Goal: Task Accomplishment & Management: Use online tool/utility

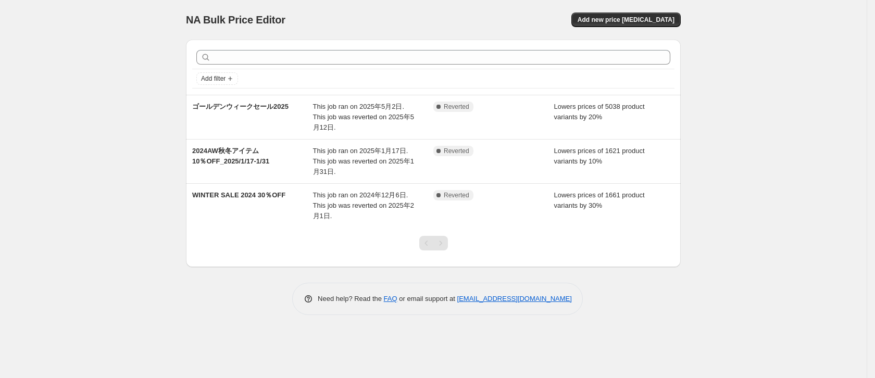
click at [551, 13] on div "Add new price [MEDICAL_DATA]" at bounding box center [556, 20] width 249 height 15
click at [604, 17] on span "Add new price [MEDICAL_DATA]" at bounding box center [626, 20] width 97 height 8
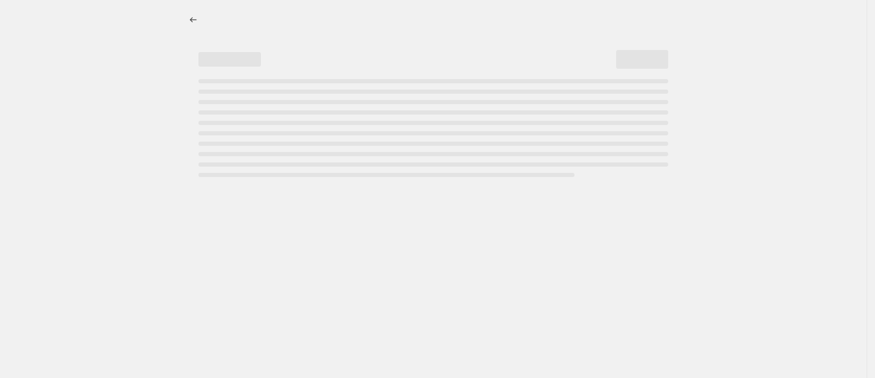
select select "percentage"
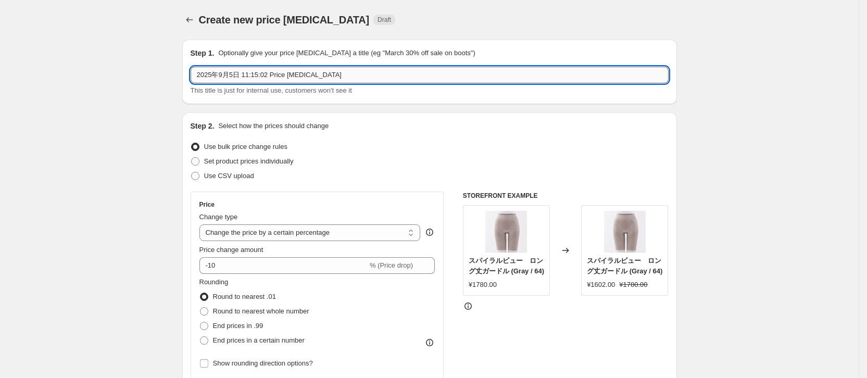
click at [232, 79] on input "2025年9月5日 11:15:02 Price change job" at bounding box center [430, 75] width 478 height 17
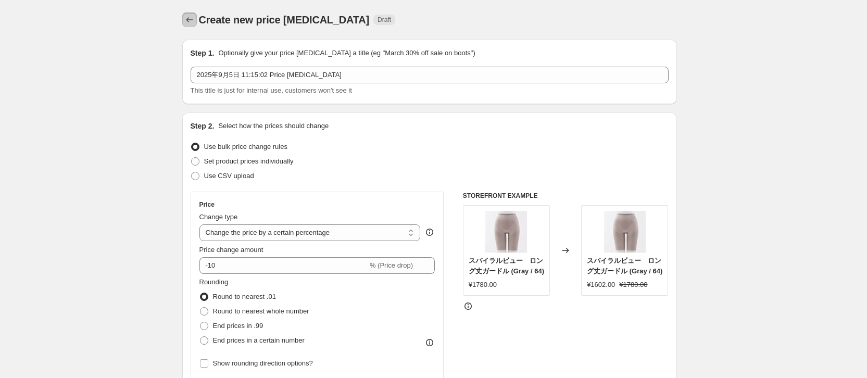
click at [195, 16] on icon "Price change jobs" at bounding box center [189, 20] width 10 height 10
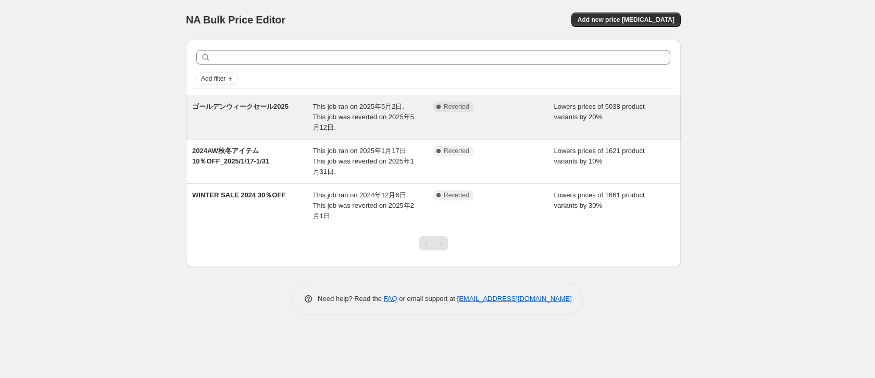
click at [228, 104] on span "ゴールデンウィークセール2025" at bounding box center [240, 107] width 96 height 8
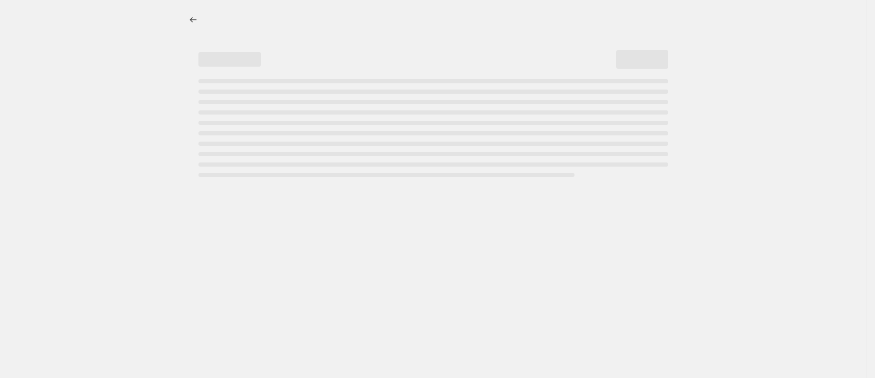
select select "percentage"
select select "collection"
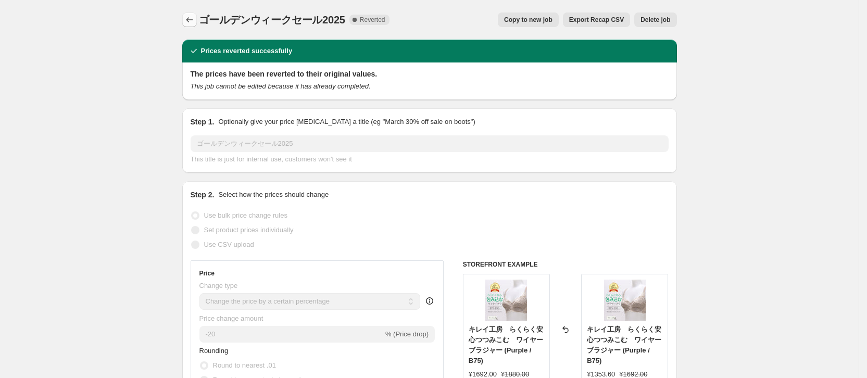
click at [191, 20] on icon "Price change jobs" at bounding box center [189, 19] width 7 height 5
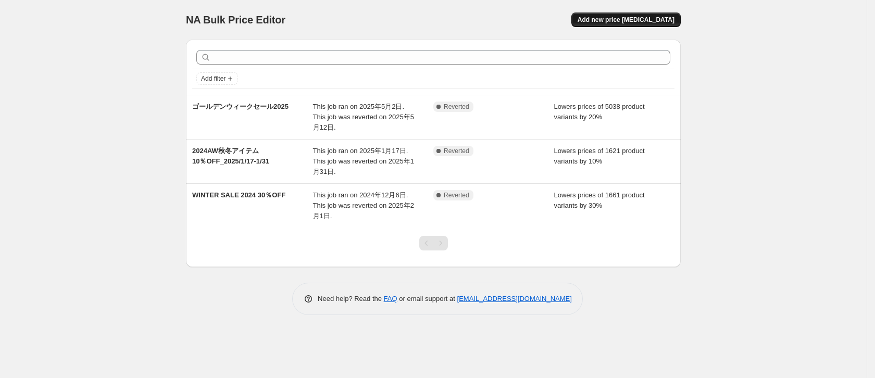
click at [617, 26] on button "Add new price [MEDICAL_DATA]" at bounding box center [626, 20] width 109 height 15
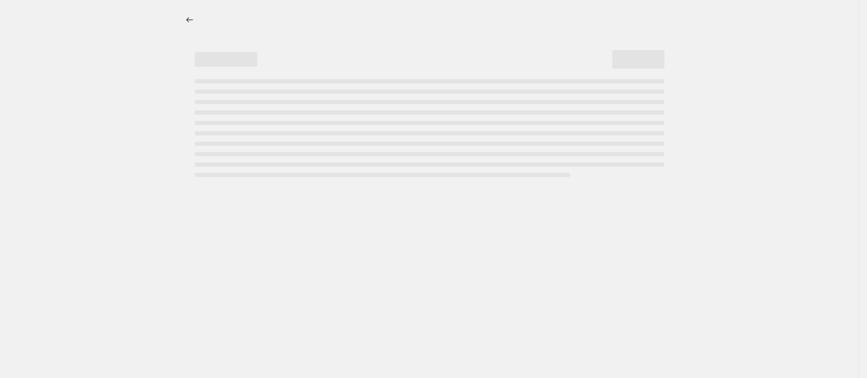
select select "percentage"
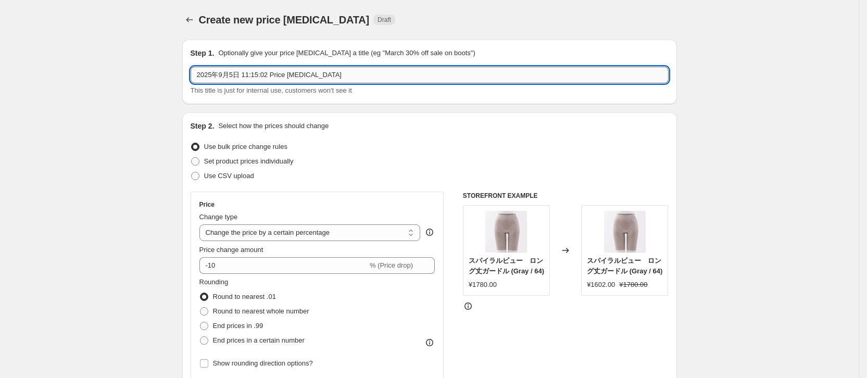
click at [249, 79] on input "2025年9月5日 11:15:02 Price change job" at bounding box center [430, 75] width 478 height 17
click at [249, 80] on input "2025年9月5日 11:15:02 Price change job" at bounding box center [430, 75] width 478 height 17
type input "サマーセール_20250909"
click at [296, 77] on input "サマーセール_20250909" at bounding box center [430, 75] width 478 height 17
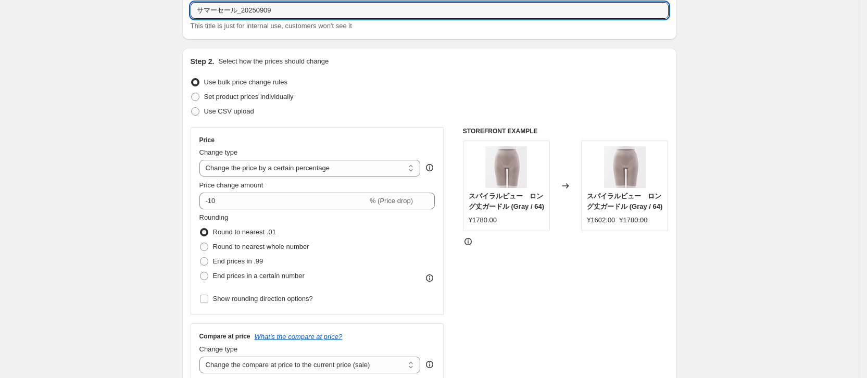
scroll to position [78, 0]
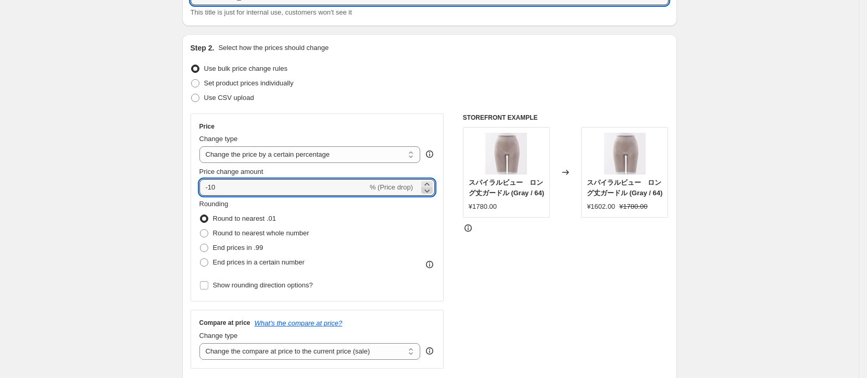
click at [429, 191] on icon at bounding box center [427, 190] width 10 height 10
type input "-1"
type input "-30"
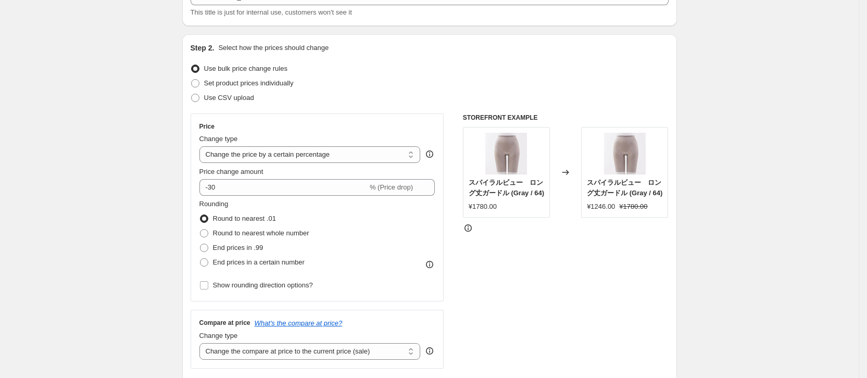
click at [230, 232] on span "Round to nearest whole number" at bounding box center [261, 233] width 96 height 8
click at [201, 230] on input "Round to nearest whole number" at bounding box center [200, 229] width 1 height 1
radio input "true"
click at [604, 255] on div "STOREFRONT EXAMPLE スパイラルビュー　ロング丈ガードル (Gray / 64) ¥1780.00 Changed to スパイラルビュー　ロ…" at bounding box center [566, 241] width 206 height 255
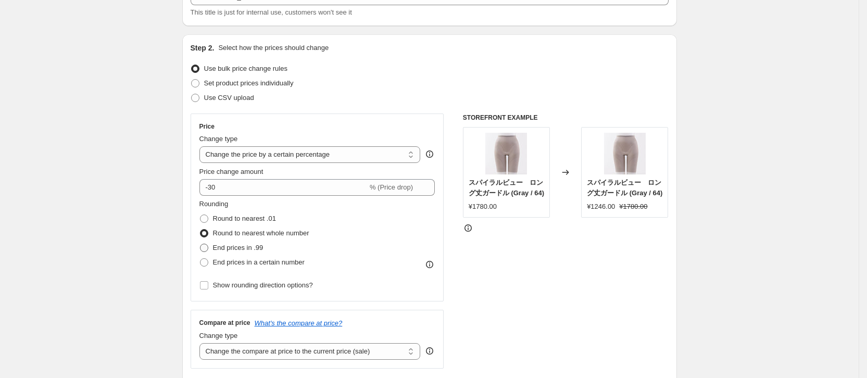
click at [237, 249] on span "End prices in .99" at bounding box center [238, 248] width 51 height 8
click at [201, 244] on input "End prices in .99" at bounding box center [200, 244] width 1 height 1
radio input "true"
click at [242, 263] on span "End prices in a certain number" at bounding box center [259, 262] width 92 height 8
click at [201, 259] on input "End prices in a certain number" at bounding box center [200, 258] width 1 height 1
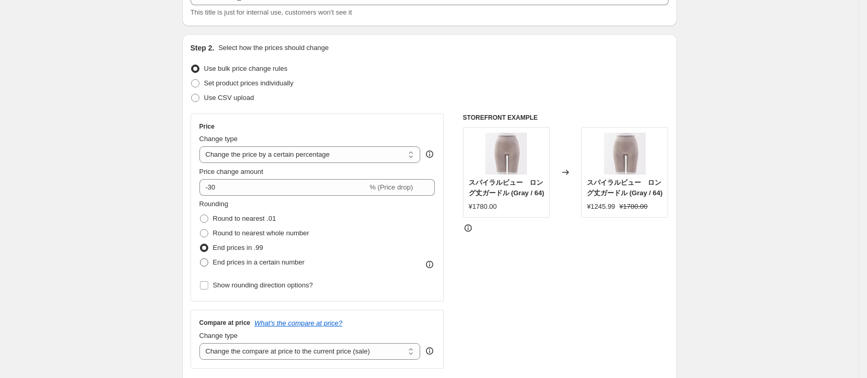
radio input "true"
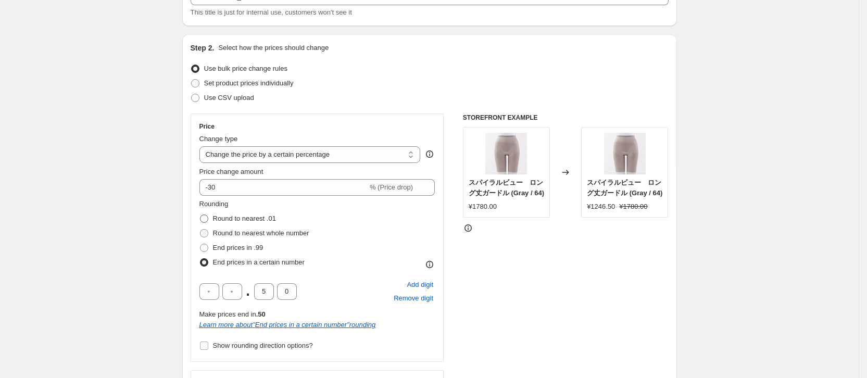
click at [238, 216] on span "Round to nearest .01" at bounding box center [244, 219] width 63 height 8
click at [201, 215] on input "Round to nearest .01" at bounding box center [200, 215] width 1 height 1
radio input "true"
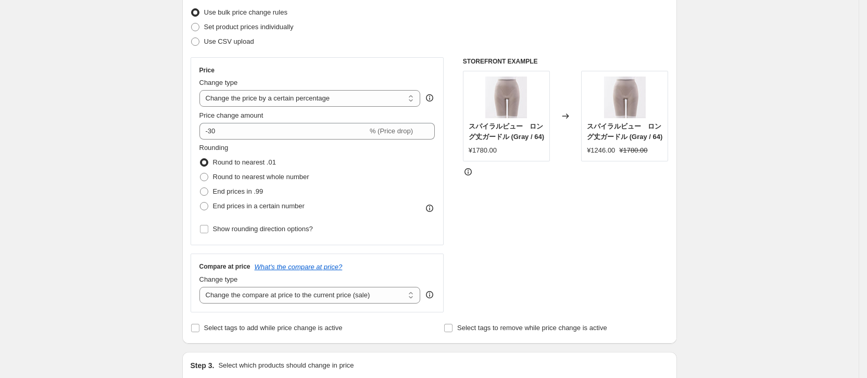
scroll to position [156, 0]
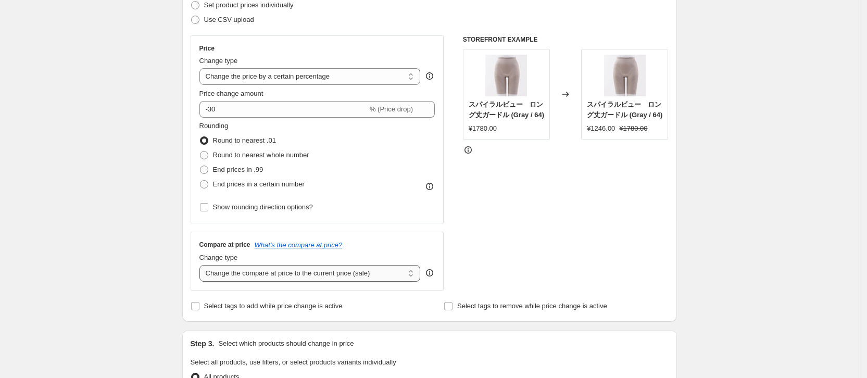
click at [413, 276] on select "Change the compare at price to the current price (sale) Change the compare at p…" at bounding box center [310, 273] width 221 height 17
click at [520, 263] on div "STOREFRONT EXAMPLE スパイラルビュー　ロング丈ガードル (Gray / 64) ¥1780.00 Changed to スパイラルビュー　ロ…" at bounding box center [566, 162] width 206 height 255
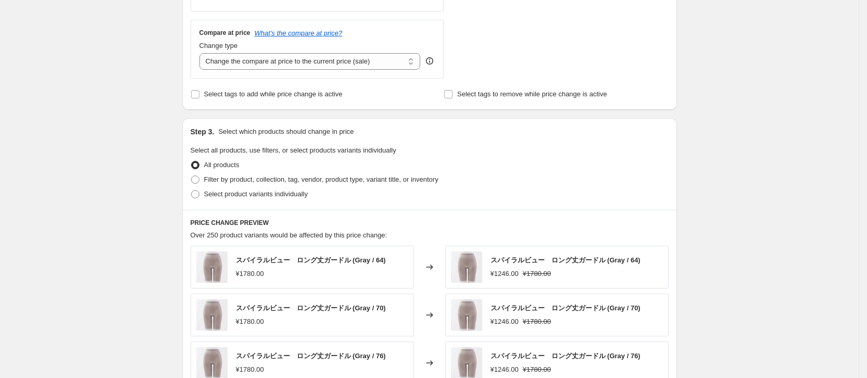
scroll to position [391, 0]
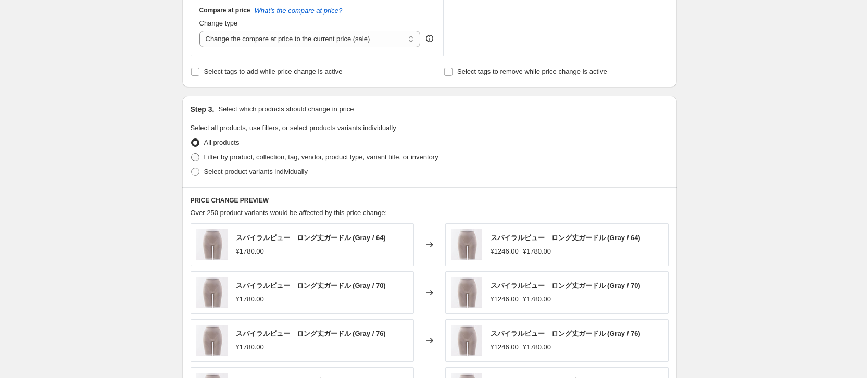
click at [229, 160] on span "Filter by product, collection, tag, vendor, product type, variant title, or inv…" at bounding box center [321, 157] width 234 height 8
click at [192, 154] on input "Filter by product, collection, tag, vendor, product type, variant title, or inv…" at bounding box center [191, 153] width 1 height 1
radio input "true"
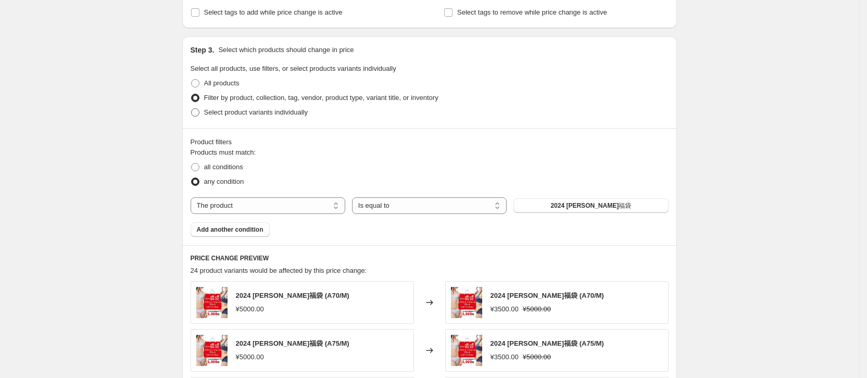
scroll to position [469, 0]
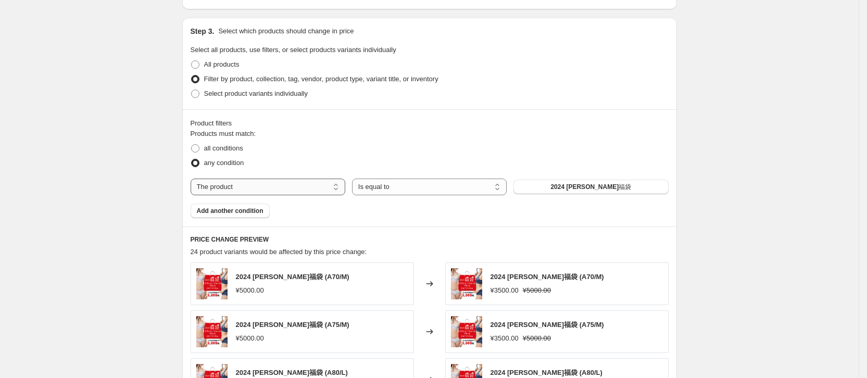
click at [305, 187] on select "The product The product's collection The product's tag The product's vendor The…" at bounding box center [268, 187] width 155 height 17
select select "collection"
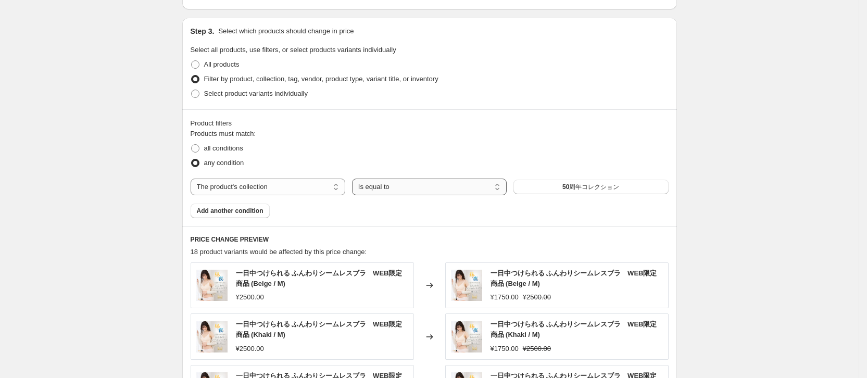
click at [471, 189] on select "Is equal to Is not equal to" at bounding box center [429, 187] width 155 height 17
click at [545, 188] on button "50周年コレクション" at bounding box center [591, 187] width 155 height 15
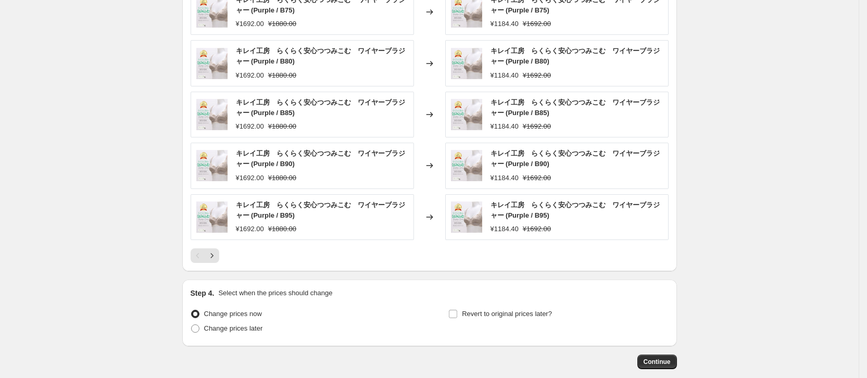
scroll to position [798, 0]
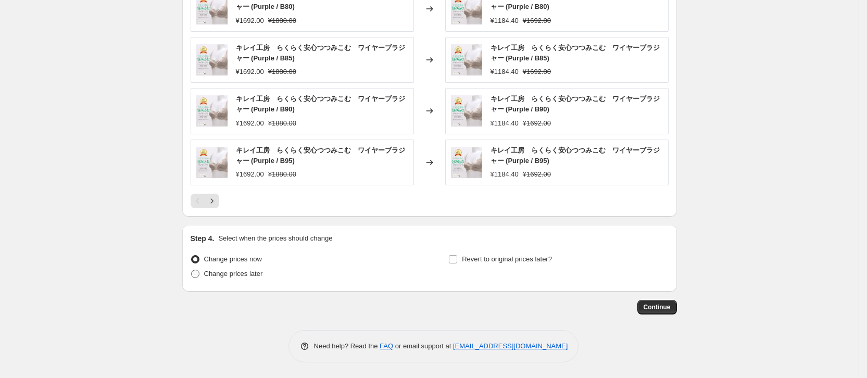
click at [251, 276] on span "Change prices later" at bounding box center [233, 274] width 59 height 8
click at [192, 270] on input "Change prices later" at bounding box center [191, 270] width 1 height 1
radio input "true"
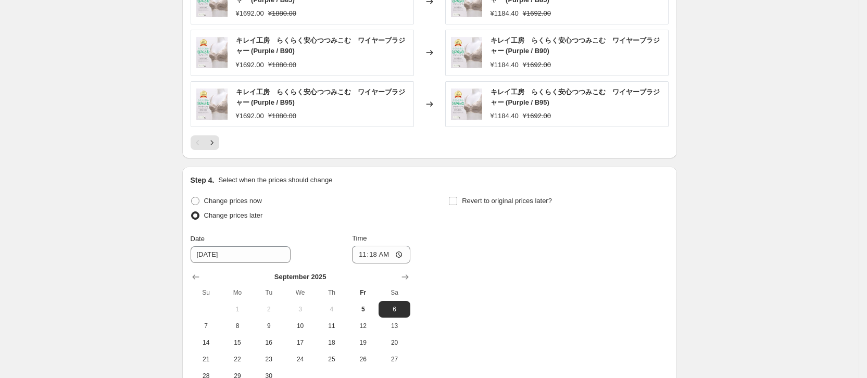
scroll to position [876, 0]
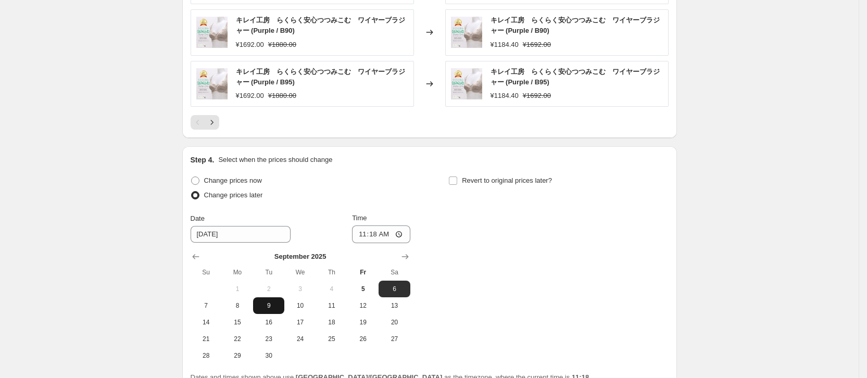
click at [270, 306] on span "9" at bounding box center [268, 306] width 23 height 8
type input "[DATE]"
click at [390, 235] on input "11:18" at bounding box center [381, 235] width 58 height 18
click at [378, 235] on input "11:18" at bounding box center [381, 235] width 58 height 18
type input "00:00"
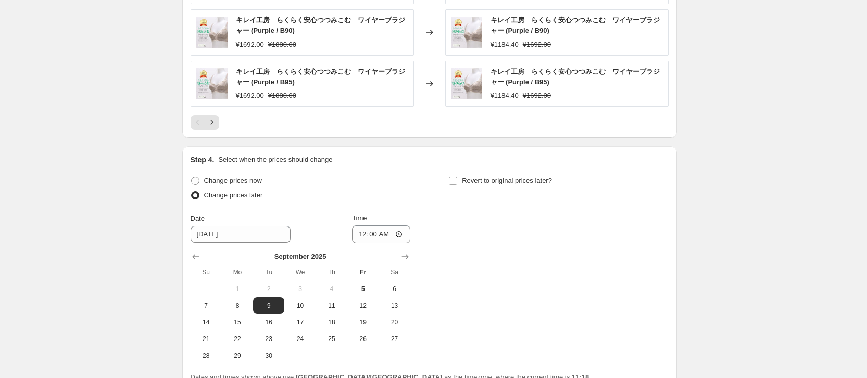
click at [481, 229] on div "Change prices now Change prices later Date 9/9/2025 Time 00:00 September 2025 S…" at bounding box center [430, 268] width 478 height 191
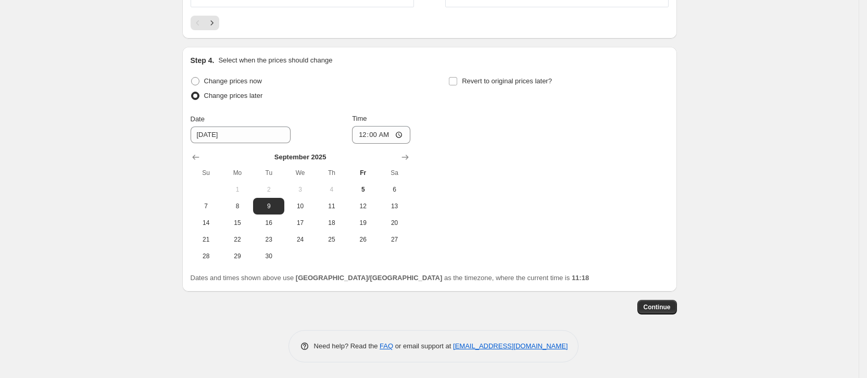
scroll to position [976, 0]
click at [456, 83] on input "Revert to original prices later?" at bounding box center [453, 81] width 8 height 8
checkbox input "true"
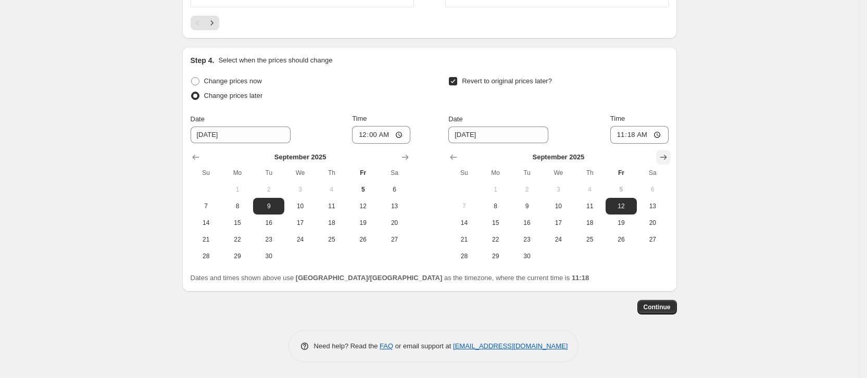
click at [665, 156] on icon "Show next month, October 2025" at bounding box center [664, 157] width 10 height 10
click at [563, 189] on span "1" at bounding box center [558, 189] width 23 height 8
type input "[DATE]"
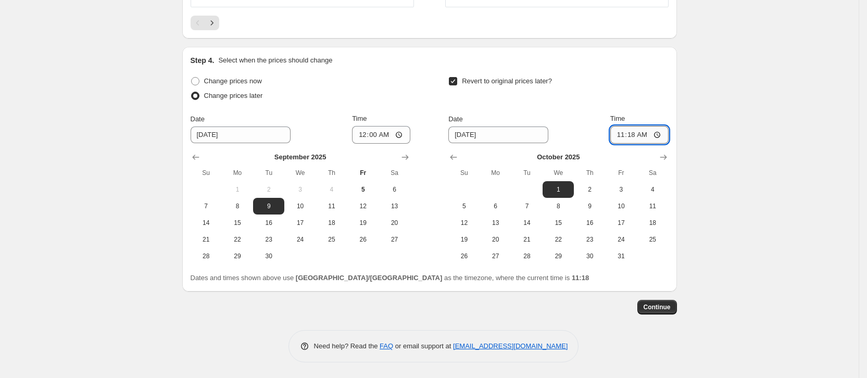
click at [637, 135] on input "11:18" at bounding box center [640, 135] width 58 height 18
type input "00:00"
click at [584, 125] on div "Date [DATE] Time 00:00" at bounding box center [559, 129] width 220 height 30
click at [657, 307] on span "Continue" at bounding box center [657, 307] width 27 height 8
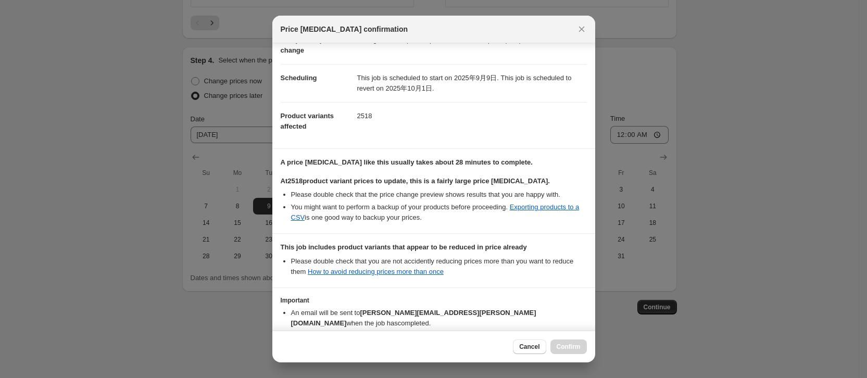
scroll to position [116, 0]
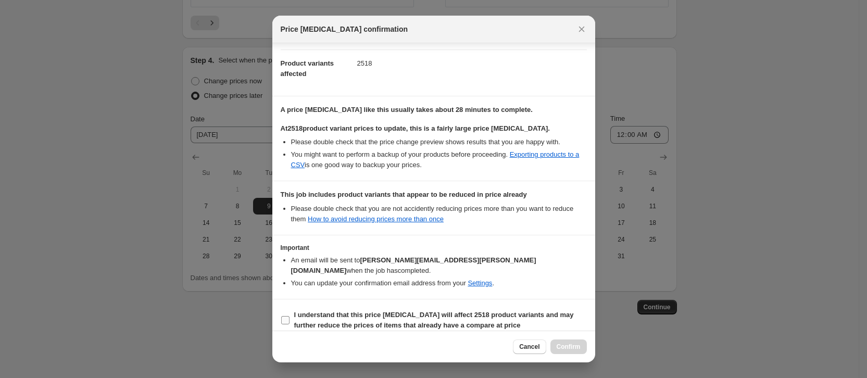
click at [284, 316] on input "I understand that this price change job will affect 2518 product variants and m…" at bounding box center [285, 320] width 8 height 8
checkbox input "true"
click at [573, 344] on span "Confirm" at bounding box center [569, 347] width 24 height 8
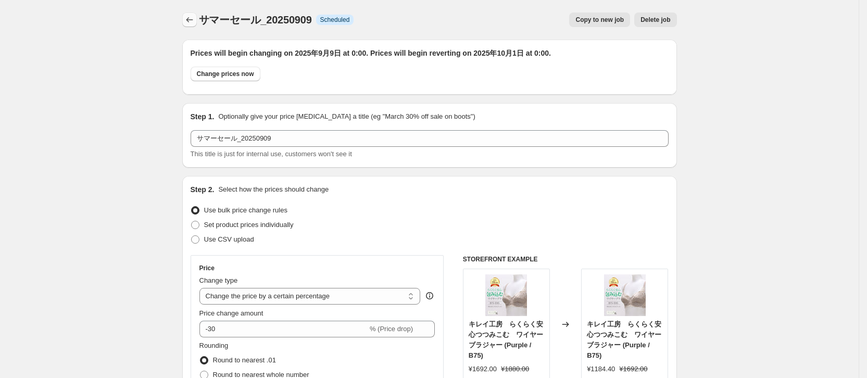
click at [195, 19] on icon "Price change jobs" at bounding box center [189, 20] width 10 height 10
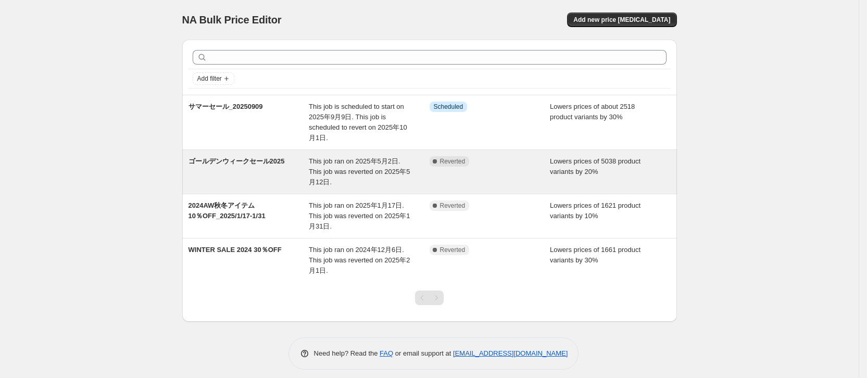
click at [253, 158] on span "ゴールデンウィークセール2025" at bounding box center [237, 161] width 96 height 8
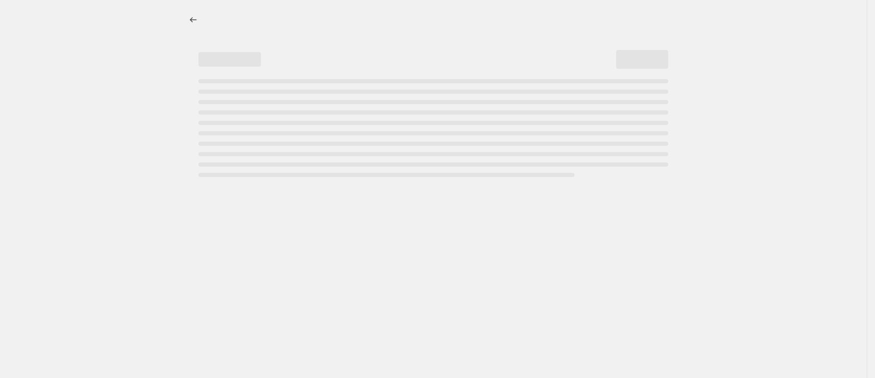
select select "percentage"
select select "collection"
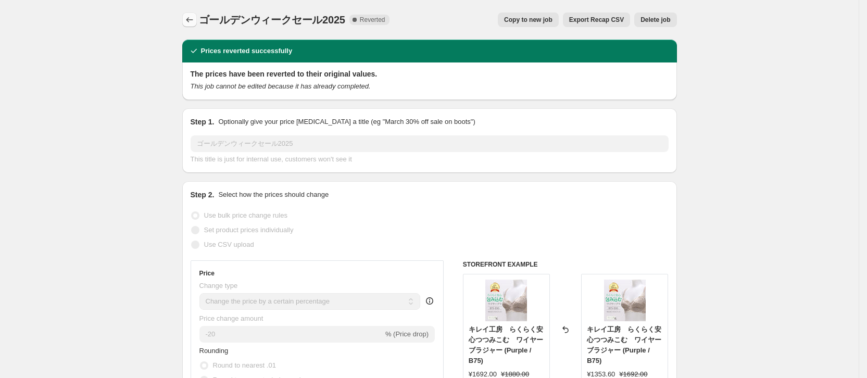
click at [193, 18] on icon "Price change jobs" at bounding box center [189, 20] width 10 height 10
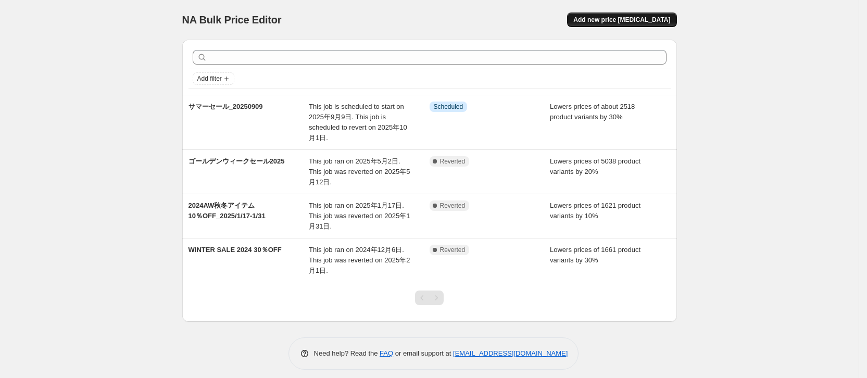
click at [610, 17] on span "Add new price [MEDICAL_DATA]" at bounding box center [622, 20] width 97 height 8
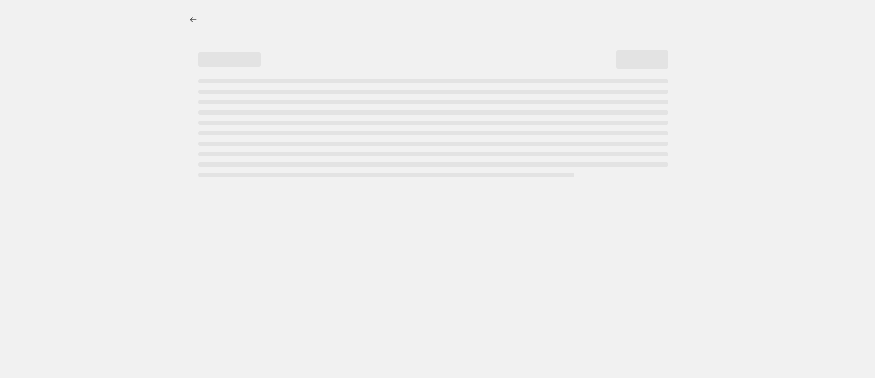
select select "percentage"
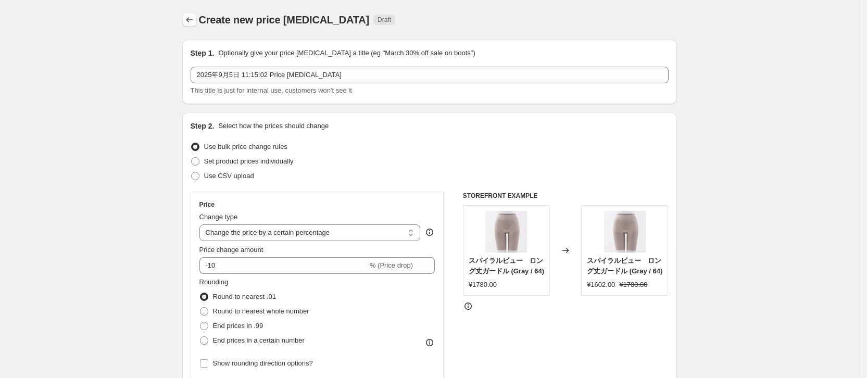
click at [194, 17] on icon "Price change jobs" at bounding box center [189, 20] width 10 height 10
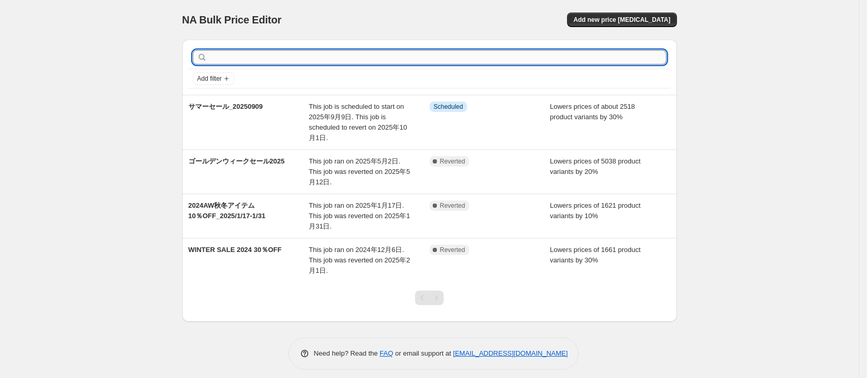
click at [239, 57] on input "text" at bounding box center [437, 57] width 457 height 15
type input "2025"
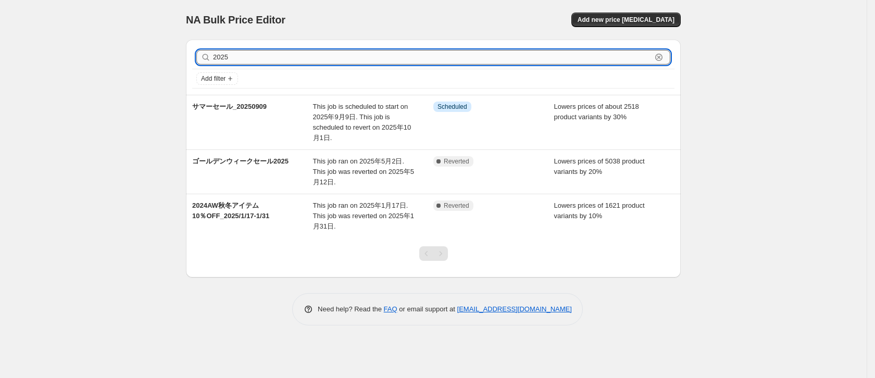
click at [242, 56] on input "2025" at bounding box center [432, 57] width 439 height 15
type input "2"
click at [648, 16] on span "Add new price [MEDICAL_DATA]" at bounding box center [626, 20] width 97 height 8
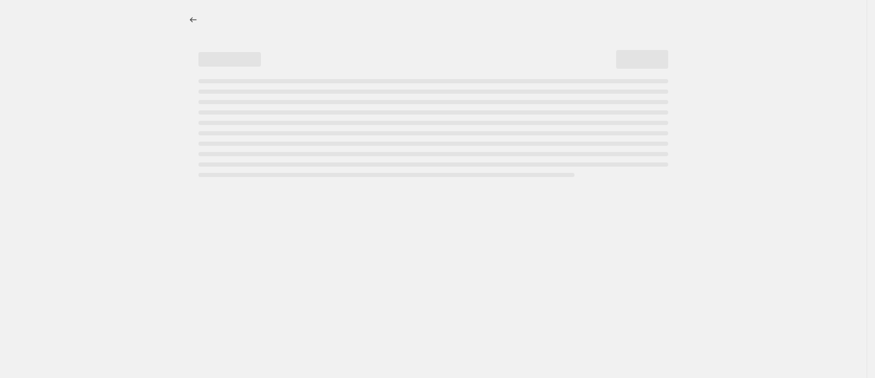
select select "percentage"
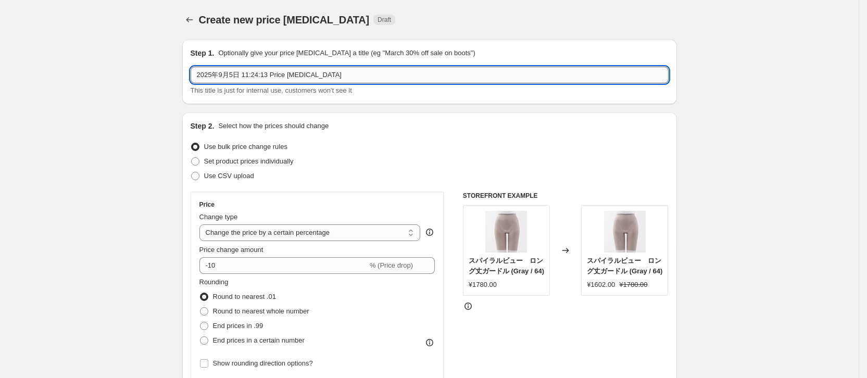
click at [231, 71] on input "2025年9月5日 11:24:13 Price [MEDICAL_DATA]" at bounding box center [430, 75] width 478 height 17
click at [230, 72] on input "2025年9月5日 11:24:13 Price [MEDICAL_DATA]" at bounding box center [430, 75] width 478 height 17
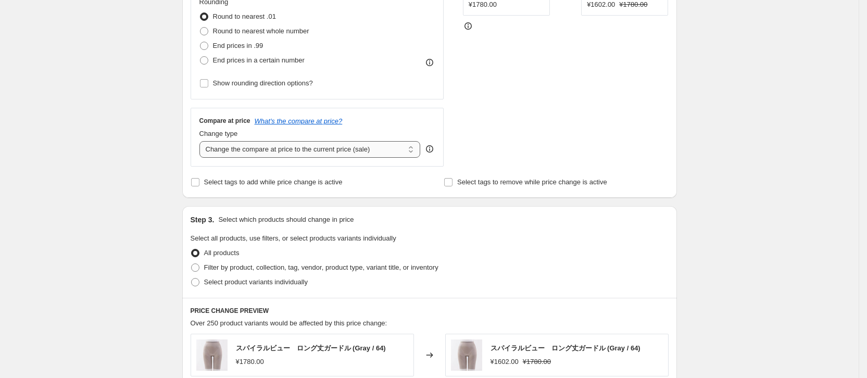
scroll to position [313, 0]
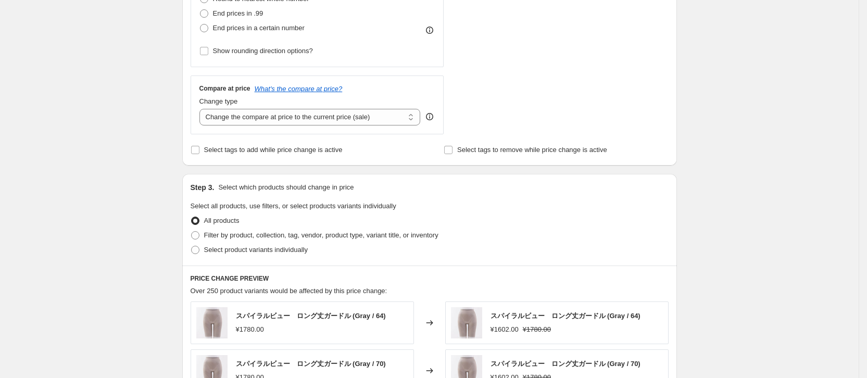
type input "サマーセール追加_20250909"
click at [430, 118] on icon at bounding box center [429, 117] width 1 height 3
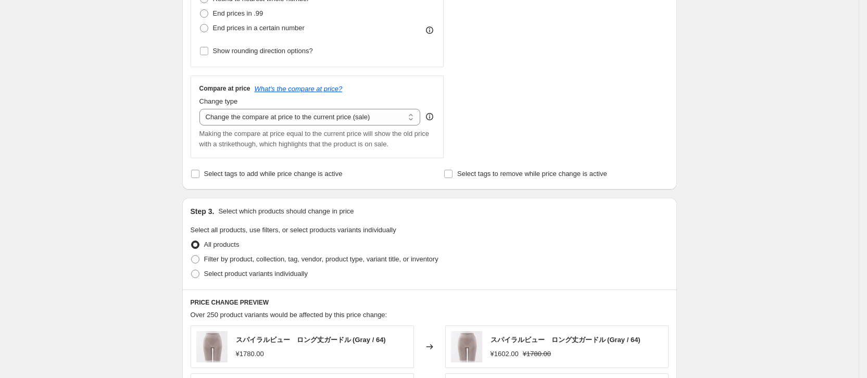
click at [430, 118] on icon at bounding box center [429, 117] width 1 height 3
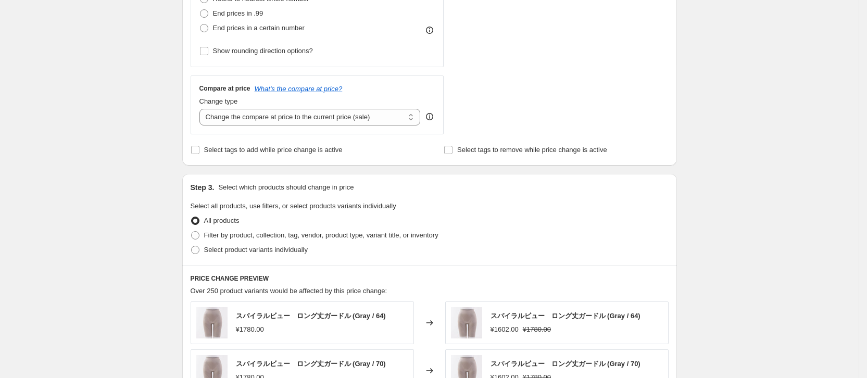
click at [430, 118] on icon at bounding box center [429, 117] width 1 height 3
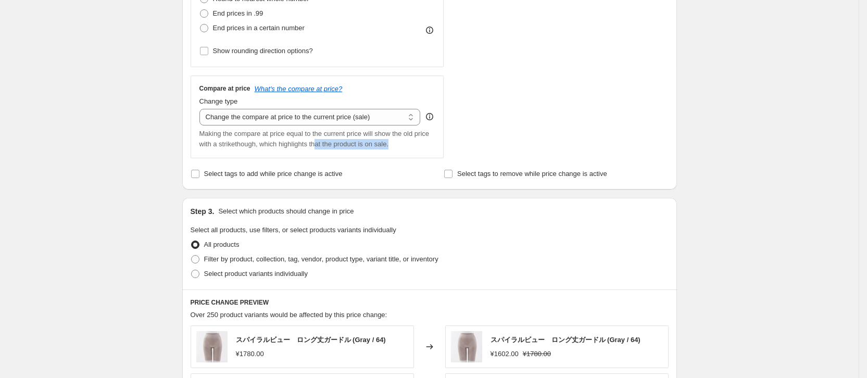
drag, startPoint x: 397, startPoint y: 142, endPoint x: 321, endPoint y: 142, distance: 76.6
click at [321, 142] on div "Making the compare at price equal to the current price will show the old price …" at bounding box center [318, 139] width 236 height 21
click at [300, 145] on span "Making the compare at price equal to the current price will show the old price …" at bounding box center [315, 139] width 230 height 18
drag, startPoint x: 349, startPoint y: 173, endPoint x: 208, endPoint y: 175, distance: 140.1
click at [208, 174] on div "Select tags to add while price change is active" at bounding box center [303, 174] width 225 height 15
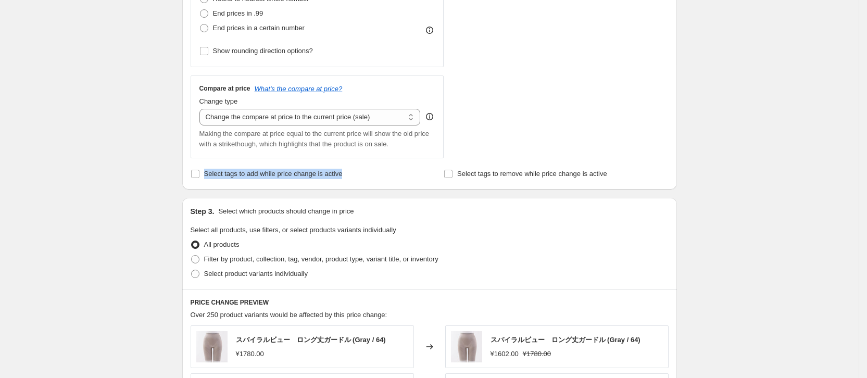
copy span "Select tags to add while price change is active"
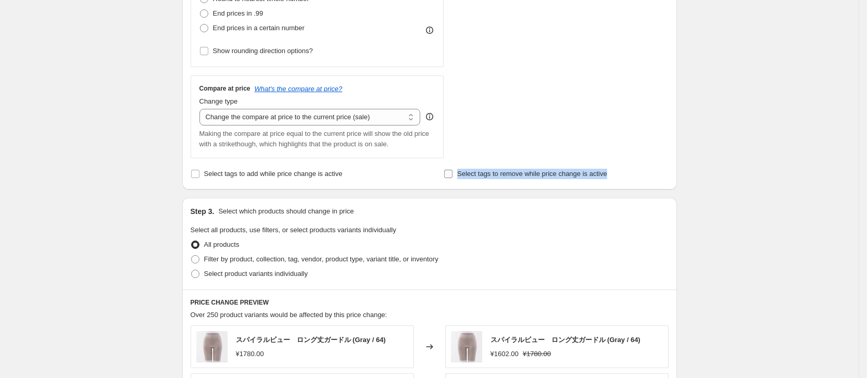
drag, startPoint x: 611, startPoint y: 175, endPoint x: 462, endPoint y: 176, distance: 149.5
click at [462, 176] on div "Select tags to remove while price change is active" at bounding box center [556, 174] width 225 height 15
copy span "Select tags to remove while price change is active"
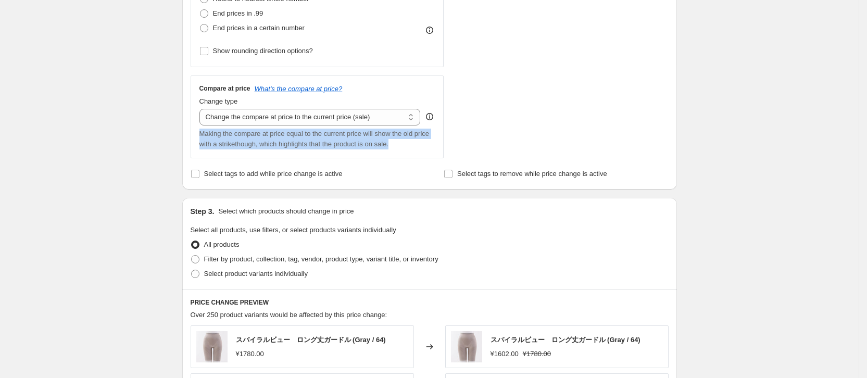
drag, startPoint x: 201, startPoint y: 134, endPoint x: 394, endPoint y: 144, distance: 193.0
click at [394, 144] on div "Compare at price What's the compare at price? Change type Change the compare at…" at bounding box center [318, 117] width 254 height 83
copy span "Making the compare at price equal to the current price will show the old price …"
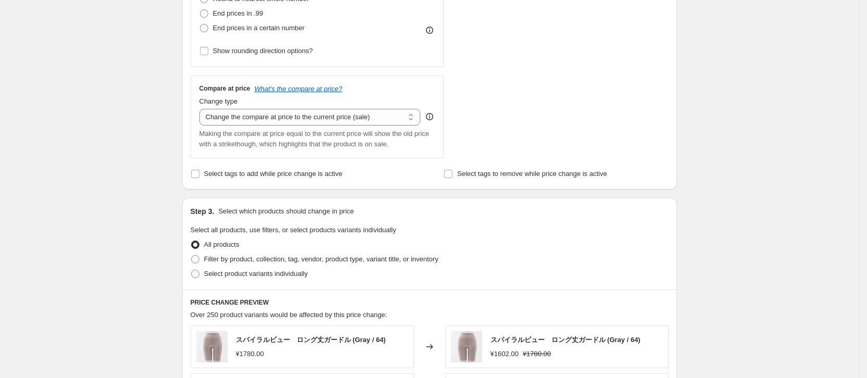
click at [723, 167] on div "Create new price [MEDICAL_DATA]. This page is ready Create new price [MEDICAL_D…" at bounding box center [429, 219] width 859 height 1065
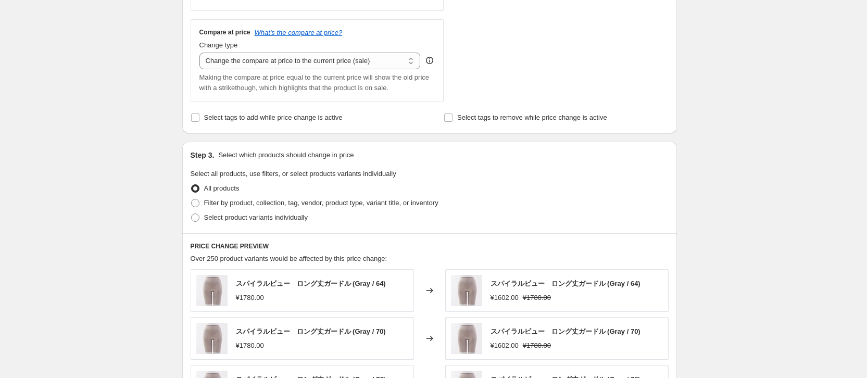
scroll to position [391, 0]
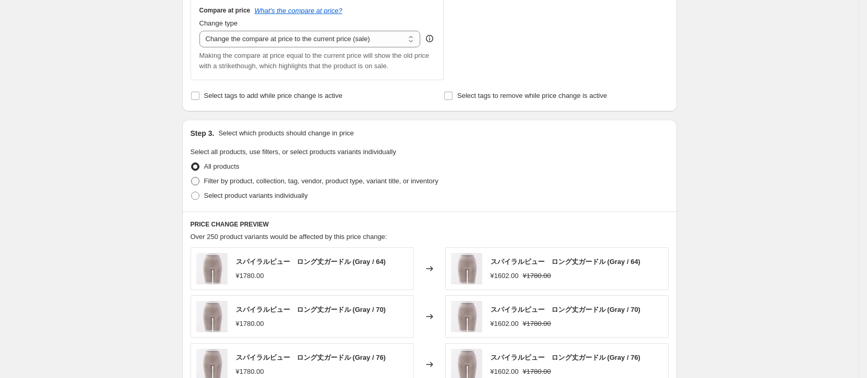
click at [238, 183] on span "Filter by product, collection, tag, vendor, product type, variant title, or inv…" at bounding box center [321, 181] width 234 height 8
click at [192, 178] on input "Filter by product, collection, tag, vendor, product type, variant title, or inv…" at bounding box center [191, 177] width 1 height 1
radio input "true"
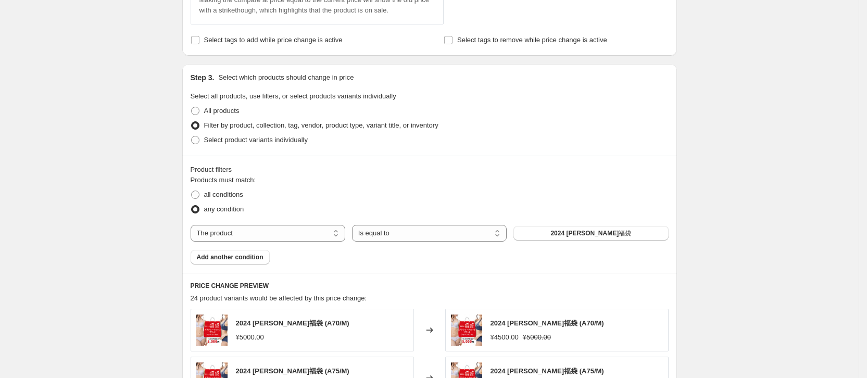
scroll to position [469, 0]
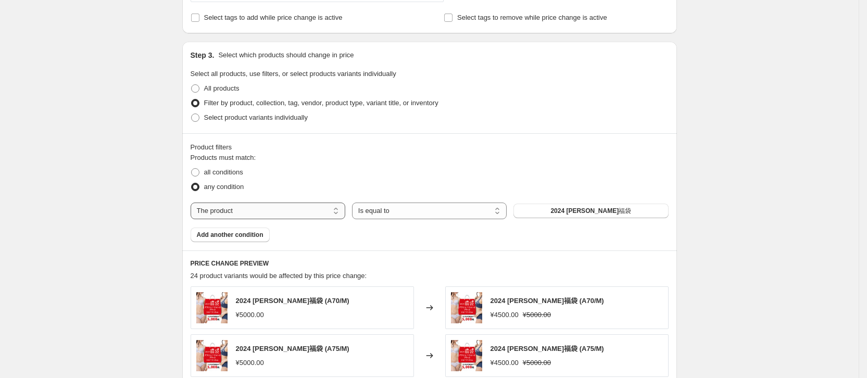
click at [310, 212] on select "The product The product's collection The product's tag The product's vendor The…" at bounding box center [268, 211] width 155 height 17
select select "collection"
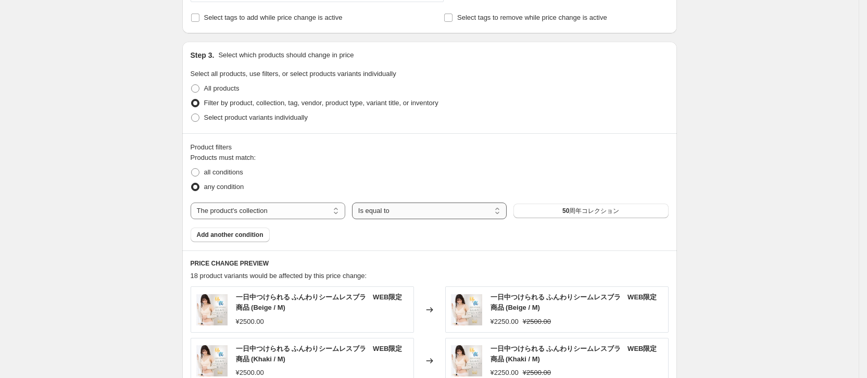
click at [403, 206] on select "Is equal to Is not equal to" at bounding box center [429, 211] width 155 height 17
click at [566, 210] on span "50周年コレクション" at bounding box center [591, 211] width 57 height 8
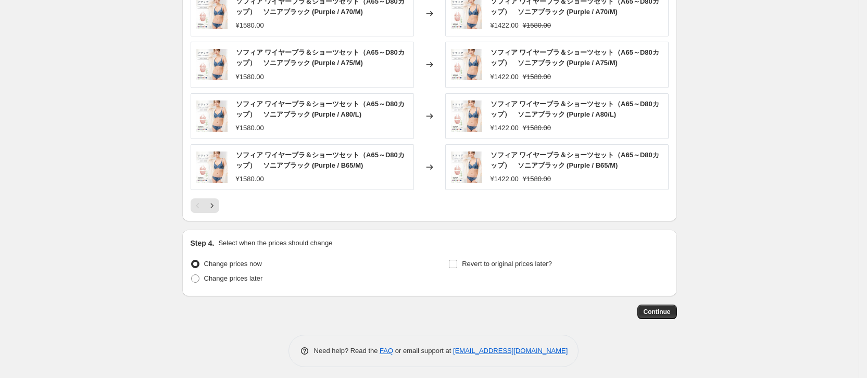
scroll to position [822, 0]
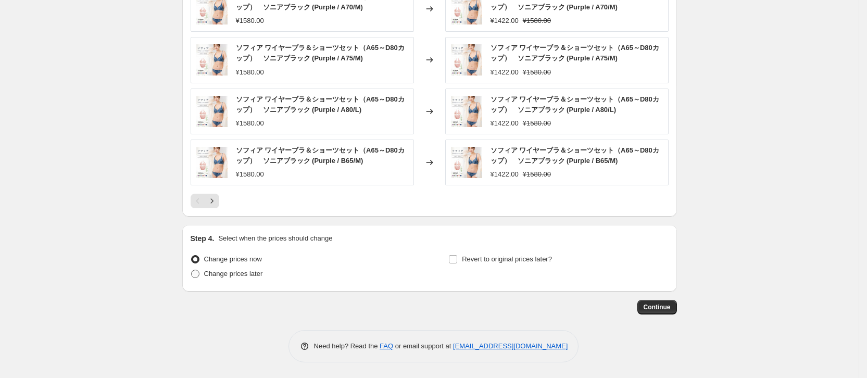
click at [241, 275] on span "Change prices later" at bounding box center [233, 274] width 59 height 8
click at [192, 270] on input "Change prices later" at bounding box center [191, 270] width 1 height 1
radio input "true"
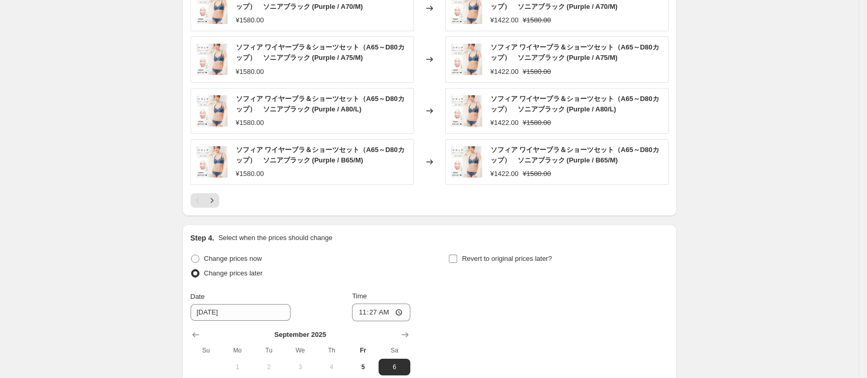
click at [515, 264] on span "Revert to original prices later?" at bounding box center [507, 259] width 90 height 10
click at [457, 263] on input "Revert to original prices later?" at bounding box center [453, 259] width 8 height 8
checkbox input "true"
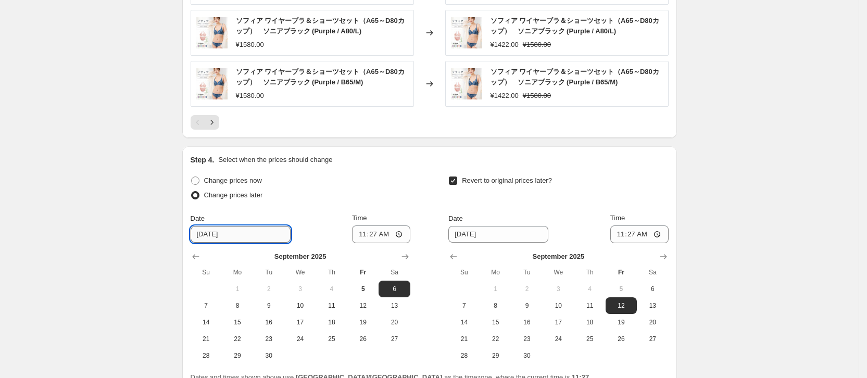
click at [233, 237] on input "[DATE]" at bounding box center [241, 234] width 100 height 17
click at [275, 309] on span "9" at bounding box center [268, 306] width 23 height 8
type input "[DATE]"
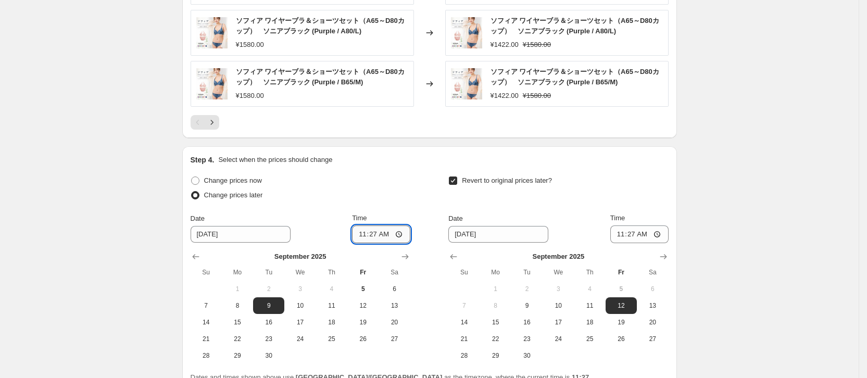
click at [380, 233] on input "11:27" at bounding box center [381, 235] width 58 height 18
type input "00:00"
click at [539, 360] on span "30" at bounding box center [527, 356] width 23 height 8
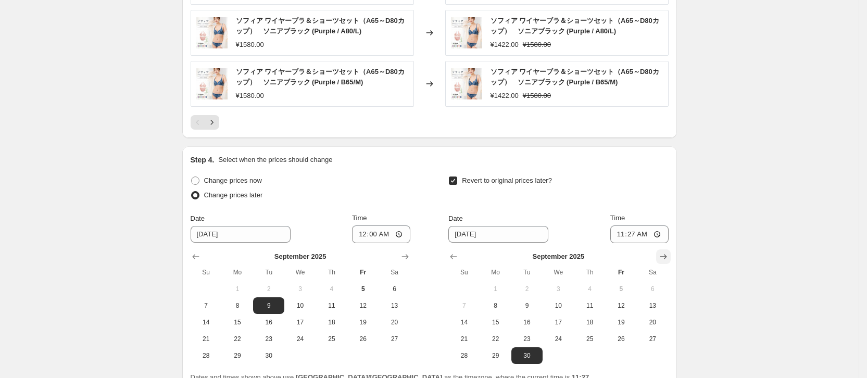
click at [662, 253] on button "Show next month, October 2025" at bounding box center [663, 257] width 15 height 15
click at [567, 286] on span "1" at bounding box center [558, 289] width 23 height 8
type input "[DATE]"
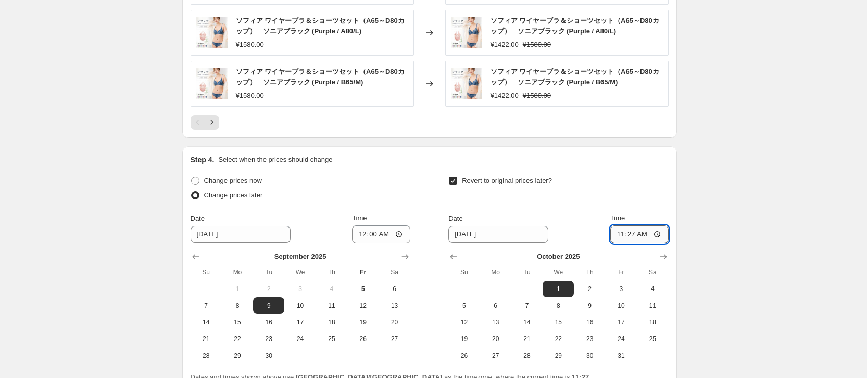
click at [639, 235] on input "11:27" at bounding box center [640, 235] width 58 height 18
type input "00:00"
click at [569, 220] on div "Date [DATE] Time 00:00" at bounding box center [559, 228] width 220 height 30
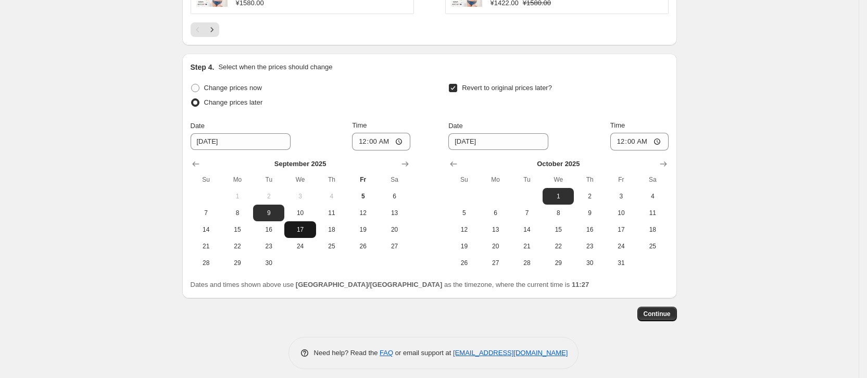
scroll to position [1000, 0]
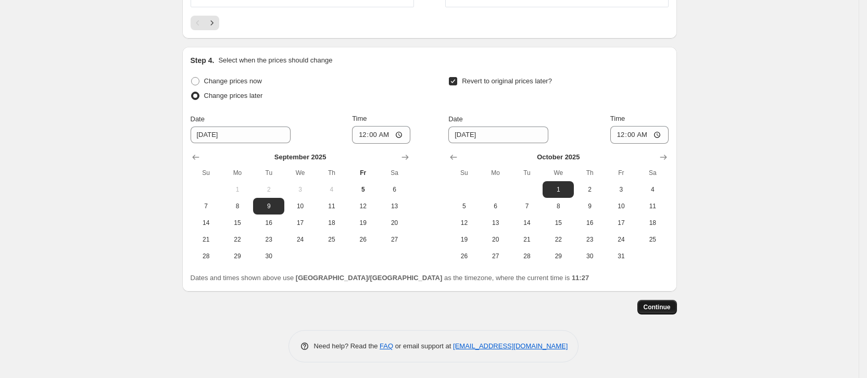
click at [655, 304] on span "Continue" at bounding box center [657, 307] width 27 height 8
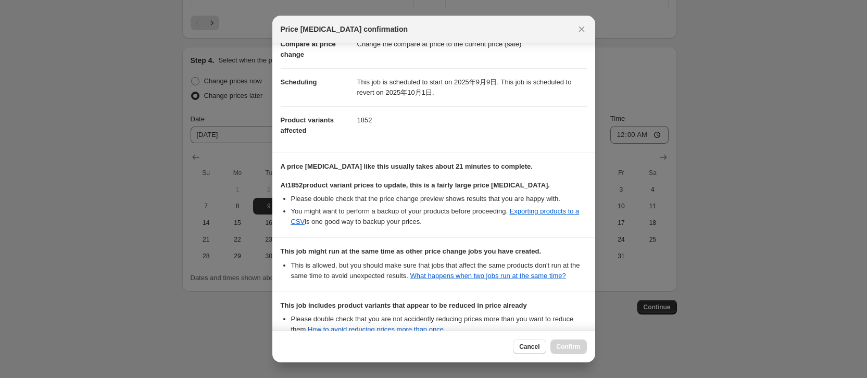
scroll to position [180, 0]
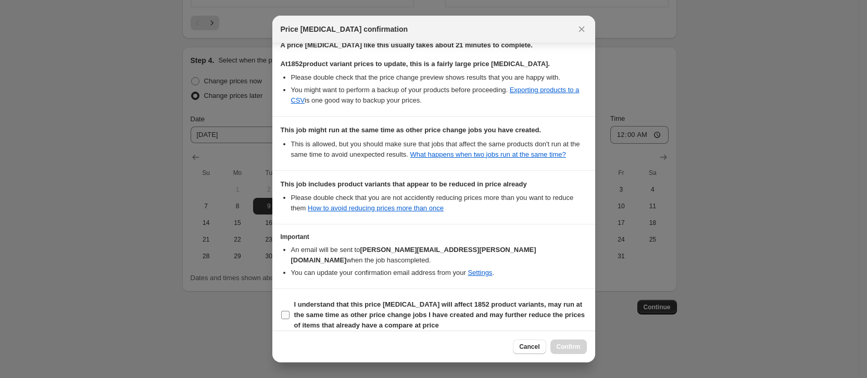
click at [288, 311] on input "I understand that this price [MEDICAL_DATA] will affect 1852 product variants, …" at bounding box center [285, 315] width 8 height 8
checkbox input "true"
click at [576, 346] on span "Confirm" at bounding box center [569, 347] width 24 height 8
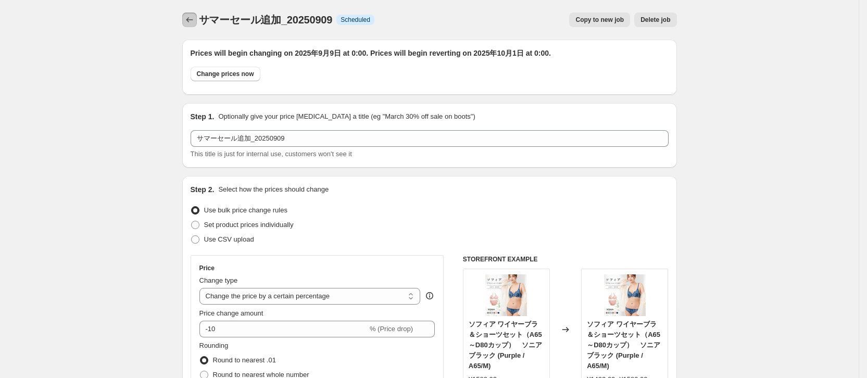
click at [194, 17] on icon "Price change jobs" at bounding box center [189, 20] width 10 height 10
